Goal: Task Accomplishment & Management: Manage account settings

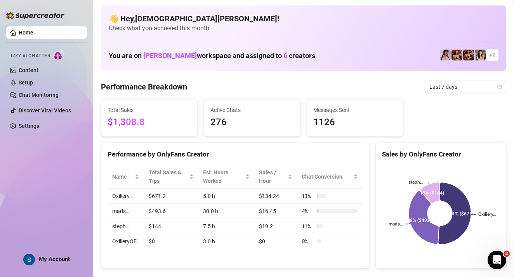
click at [46, 257] on span "My Account" at bounding box center [54, 259] width 31 height 7
click at [56, 265] on div "My Account" at bounding box center [46, 260] width 47 height 12
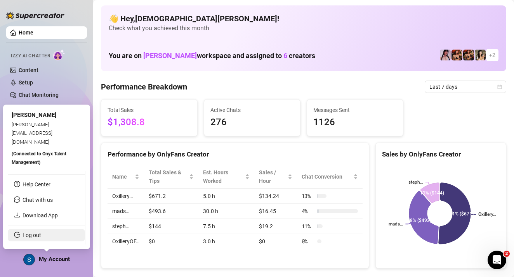
click at [38, 235] on link "Log out" at bounding box center [31, 235] width 19 height 6
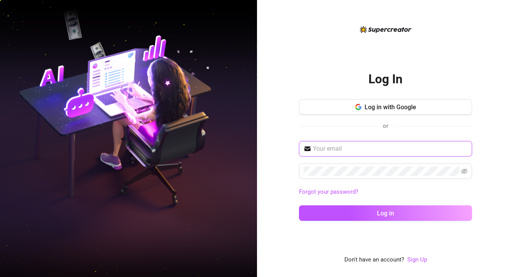
type input "[EMAIL_ADDRESS][DOMAIN_NAME]"
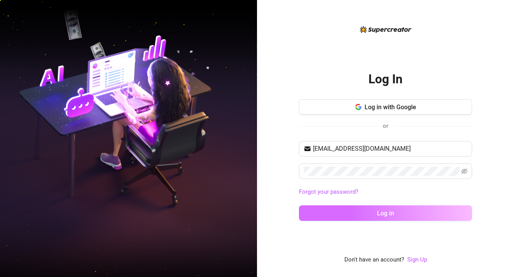
click at [380, 213] on span "Log in" at bounding box center [385, 213] width 17 height 7
